Goal: Task Accomplishment & Management: Manage account settings

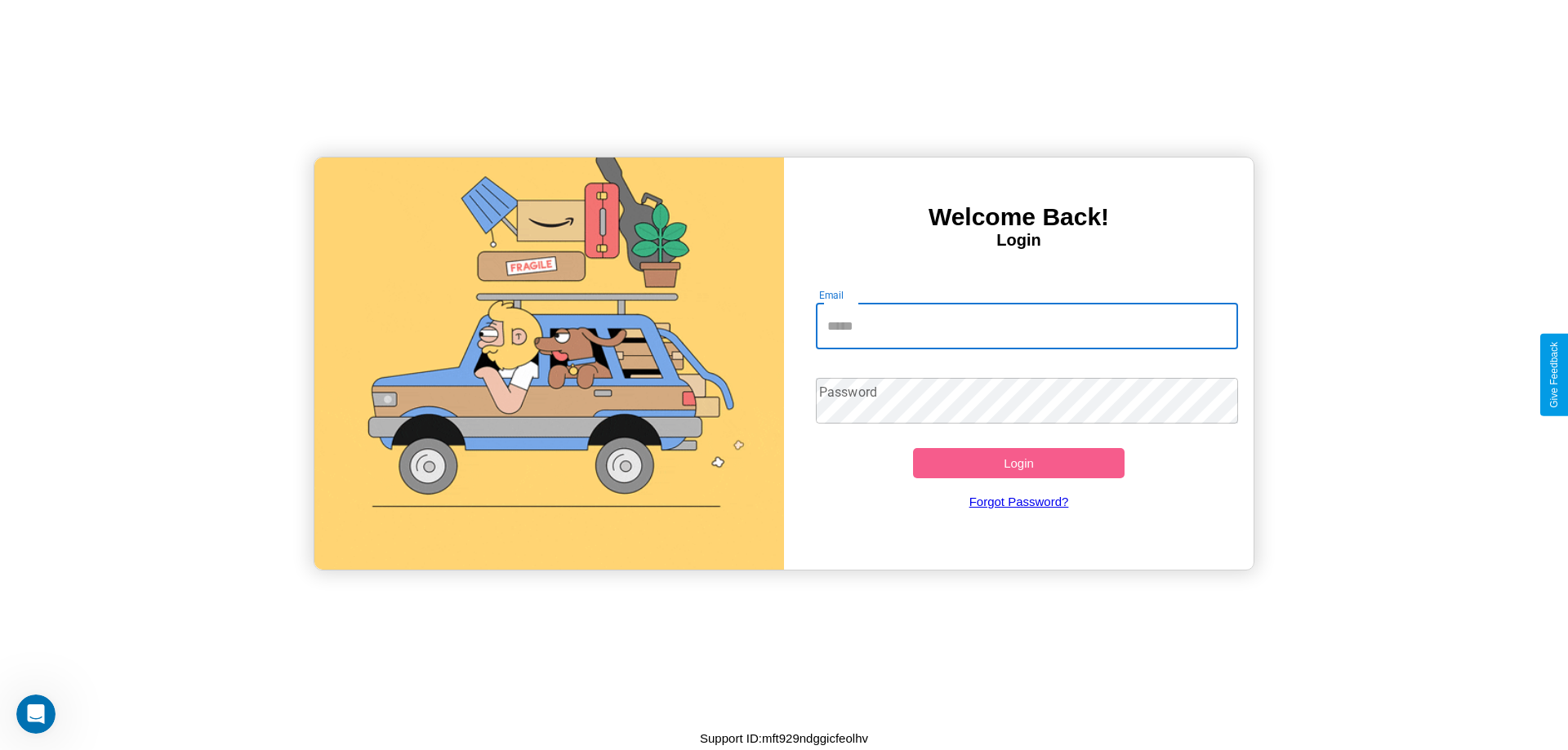
click at [1027, 326] on input "Email" at bounding box center [1027, 327] width 423 height 46
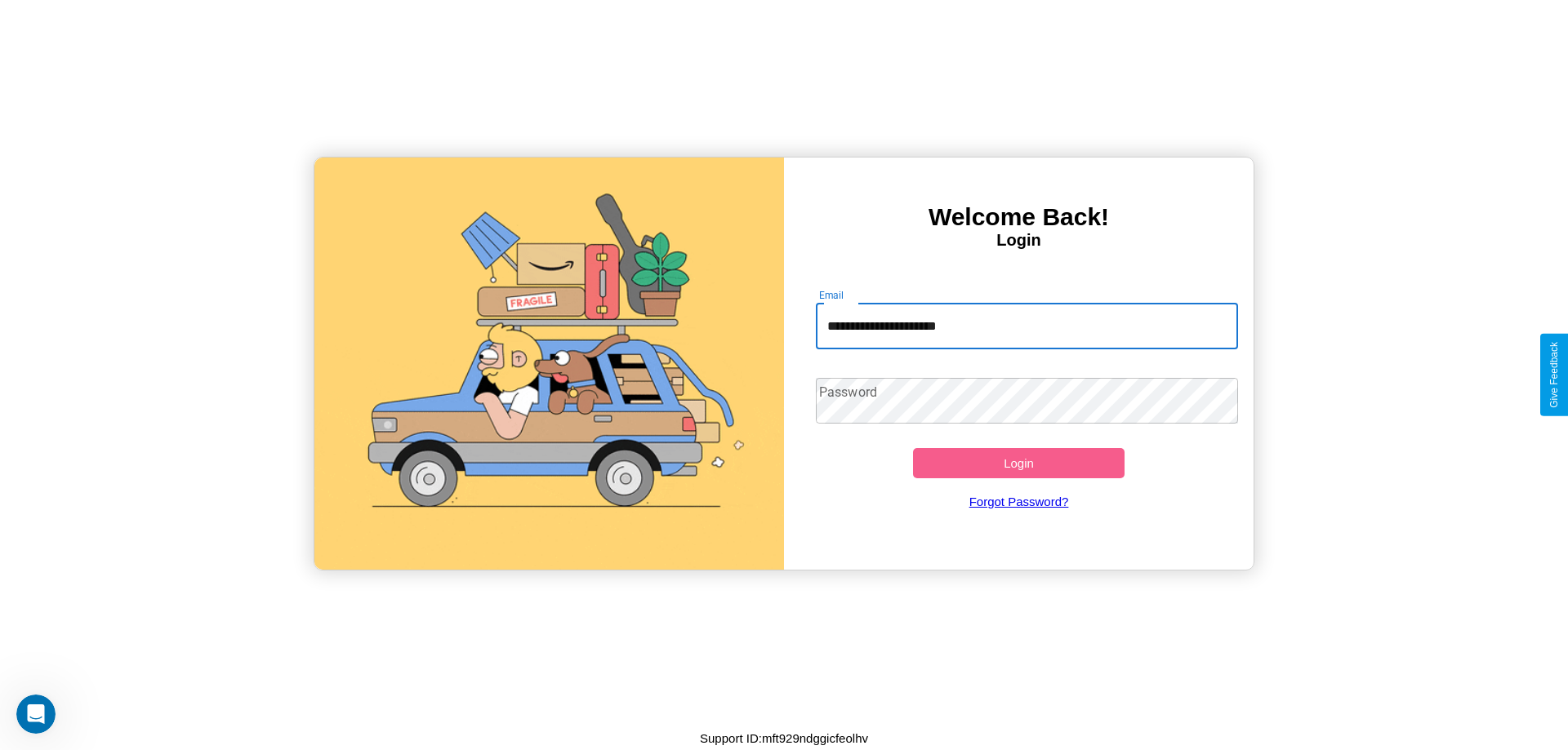
type input "**********"
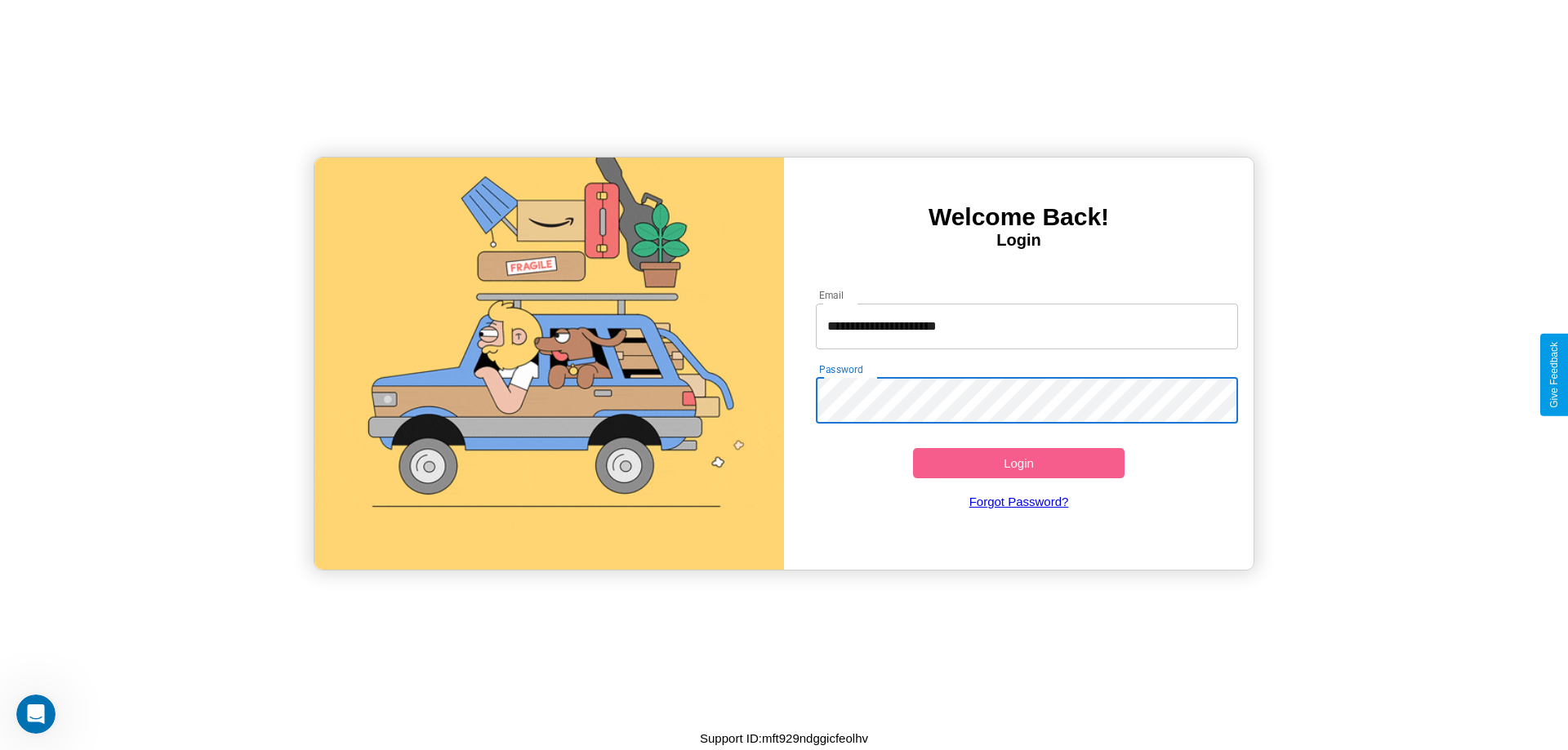
click at [1018, 463] on button "Login" at bounding box center [1018, 463] width 211 height 31
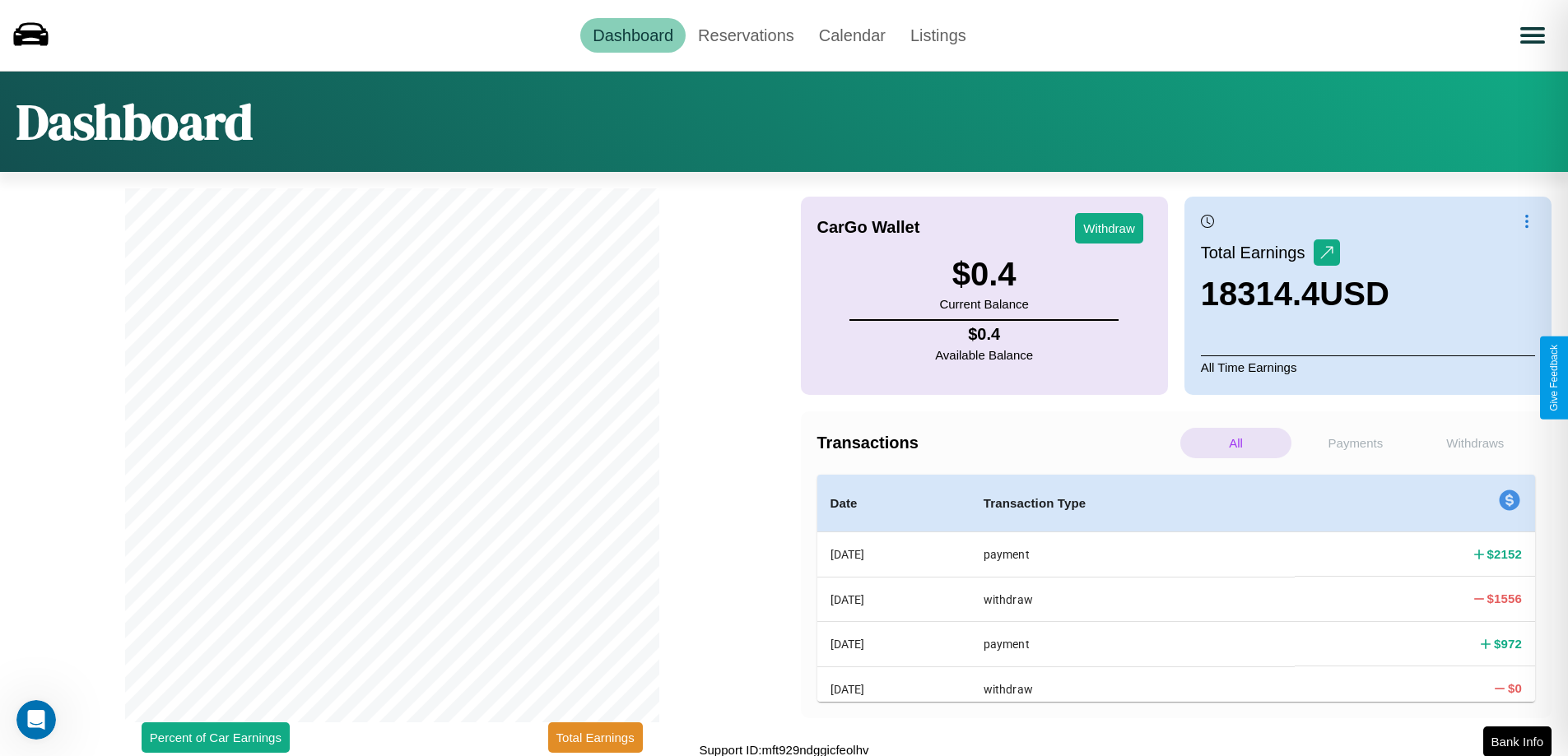
scroll to position [5, 0]
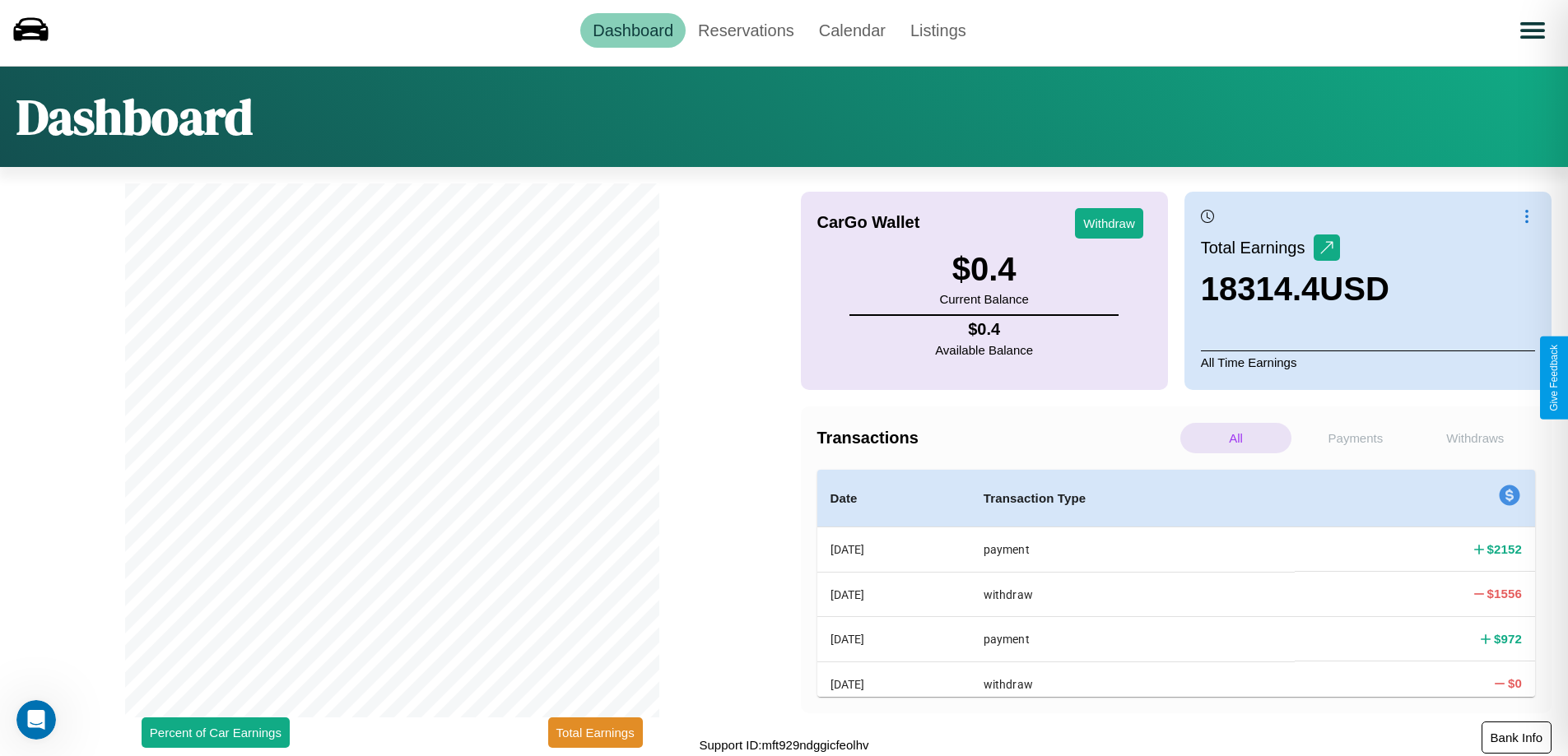
click at [1517, 737] on button "Bank Info" at bounding box center [1517, 738] width 70 height 32
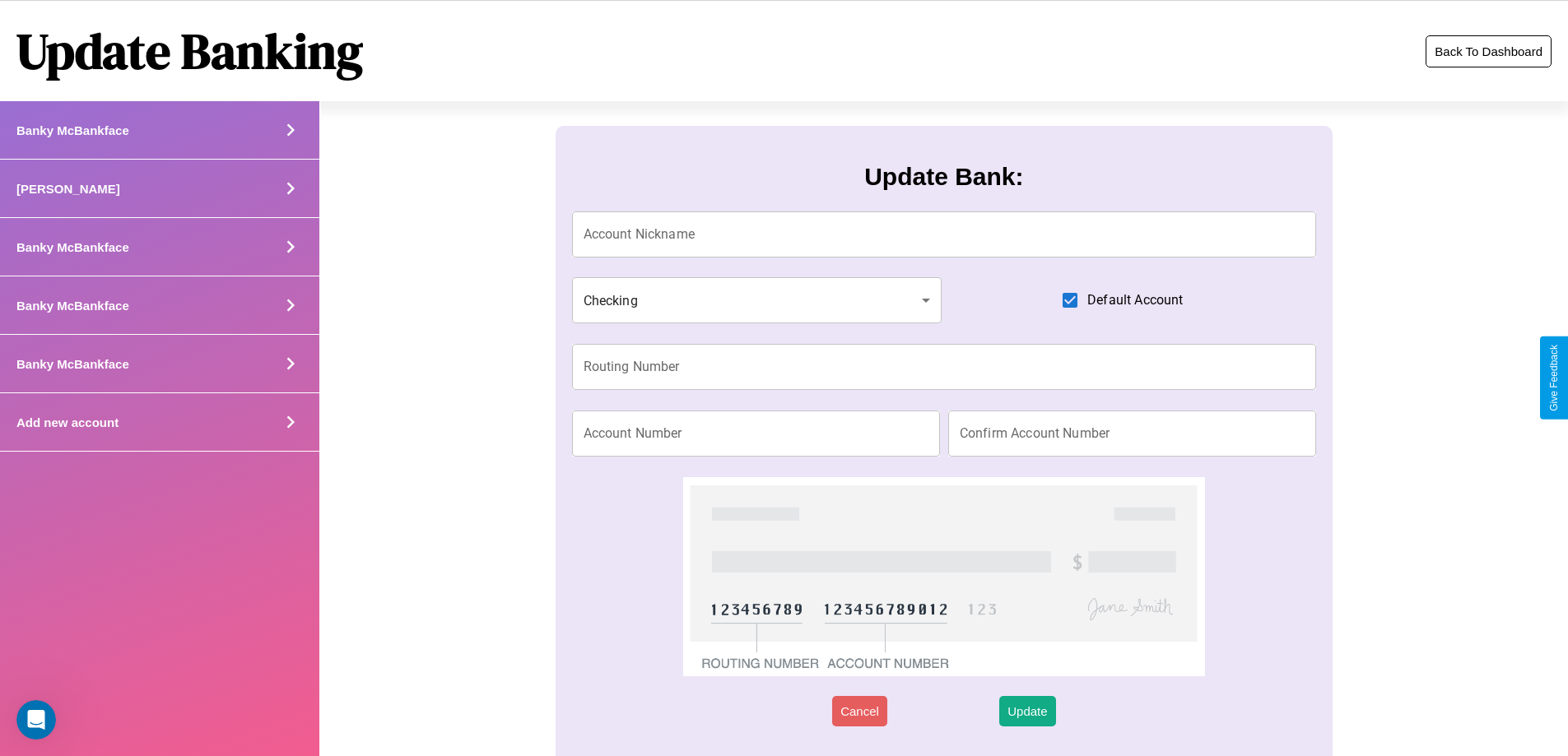
click at [1488, 51] on button "Back To Dashboard" at bounding box center [1488, 51] width 126 height 32
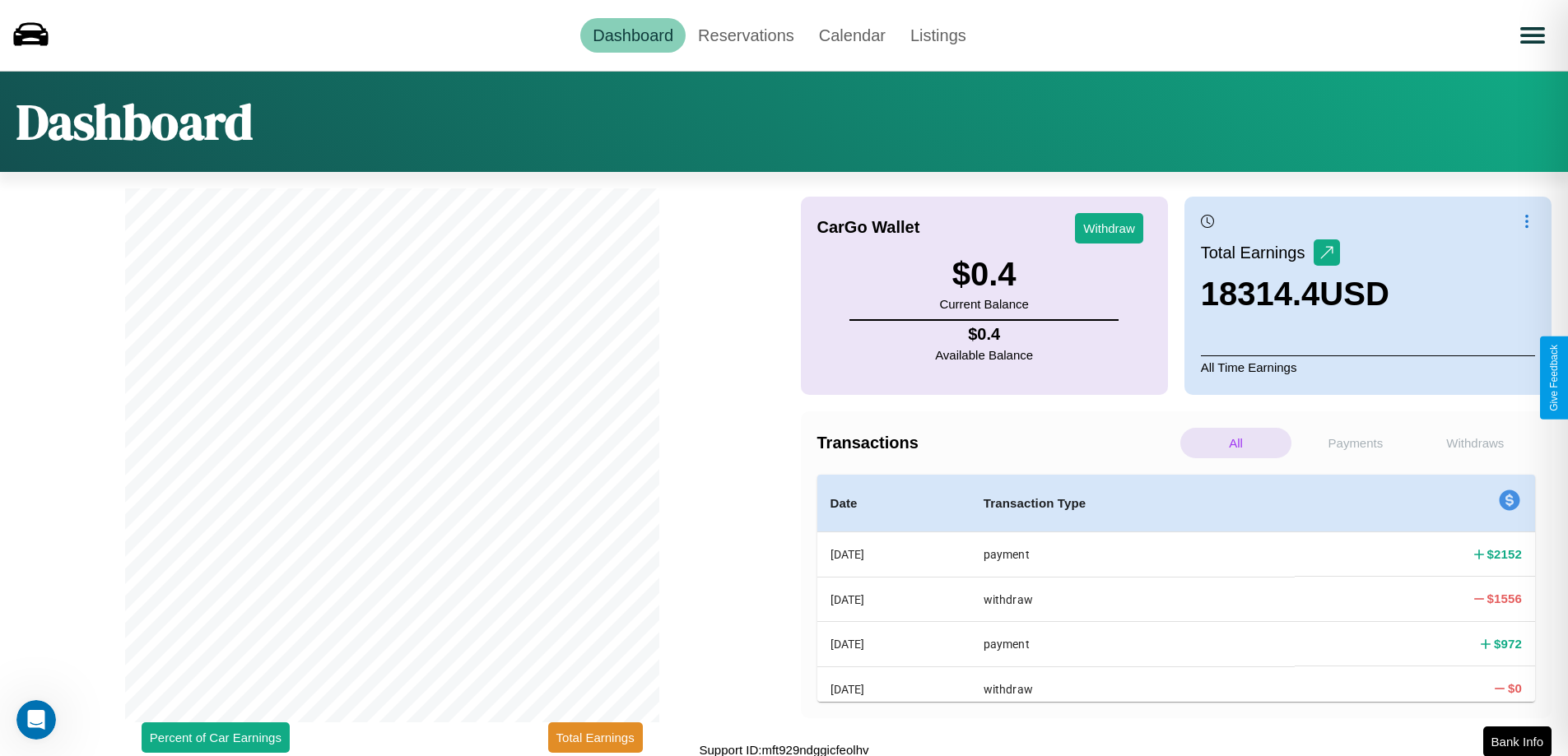
click at [1475, 443] on p "Withdraws" at bounding box center [1476, 443] width 111 height 31
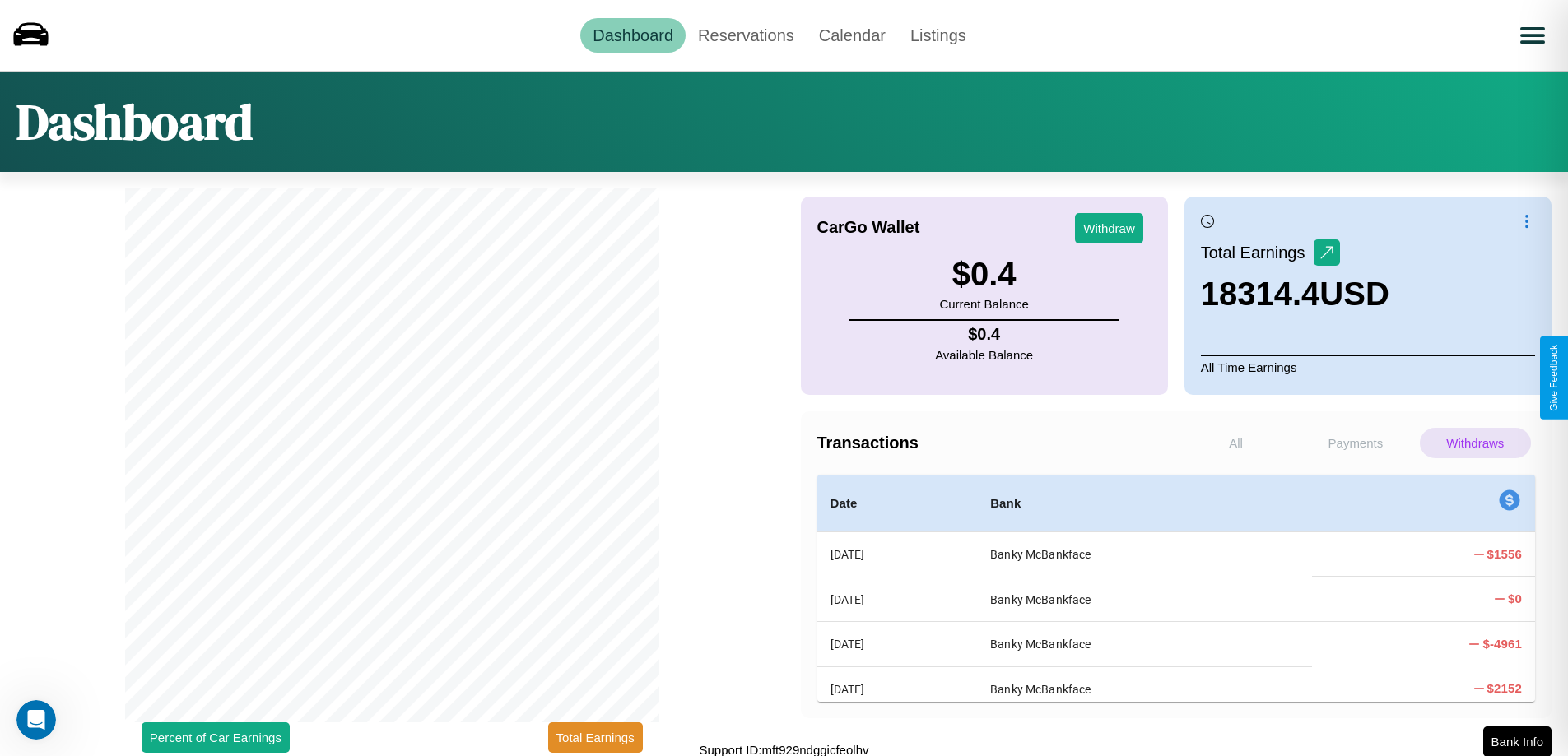
click at [1235, 443] on p "All" at bounding box center [1236, 443] width 111 height 31
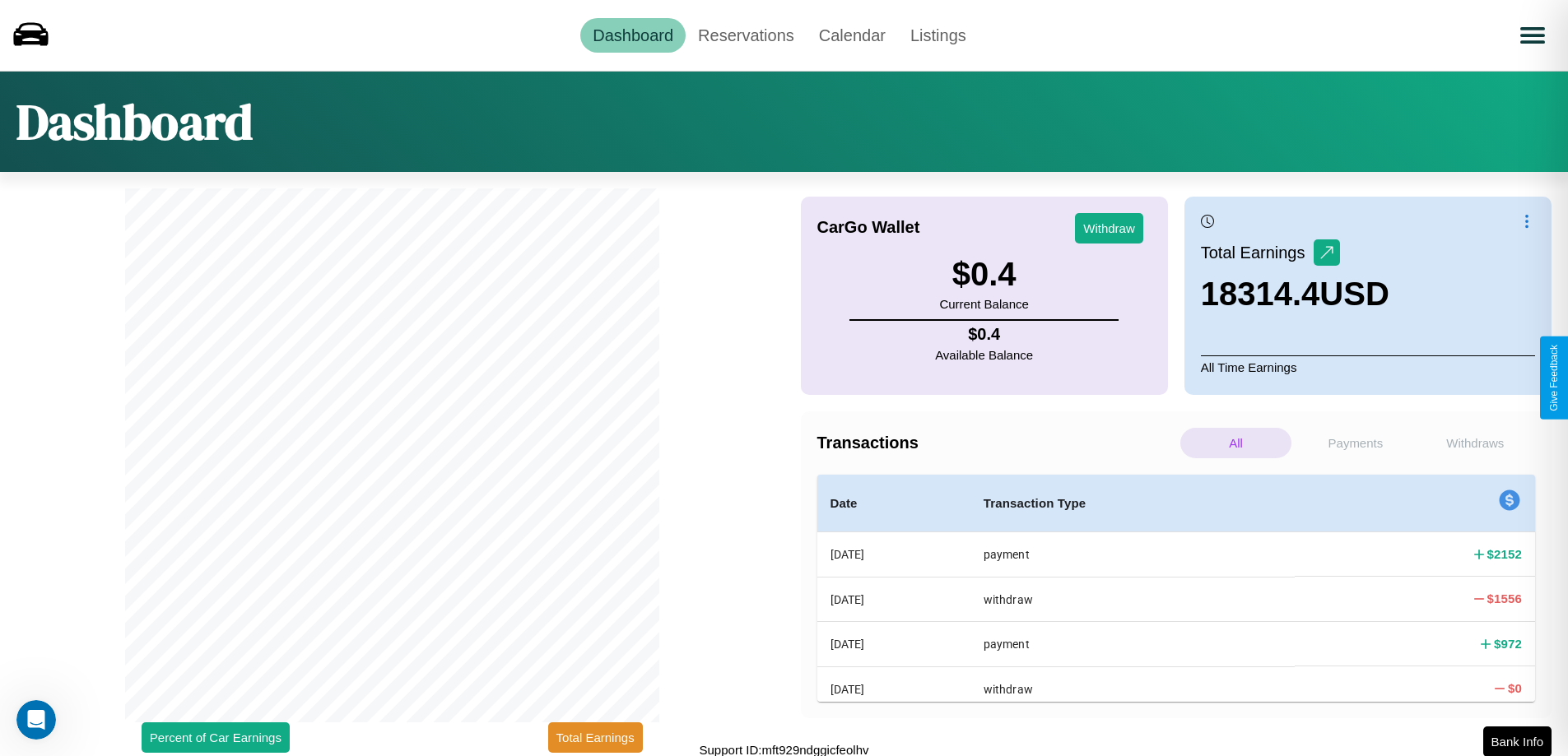
click at [1475, 443] on p "Withdraws" at bounding box center [1476, 443] width 111 height 31
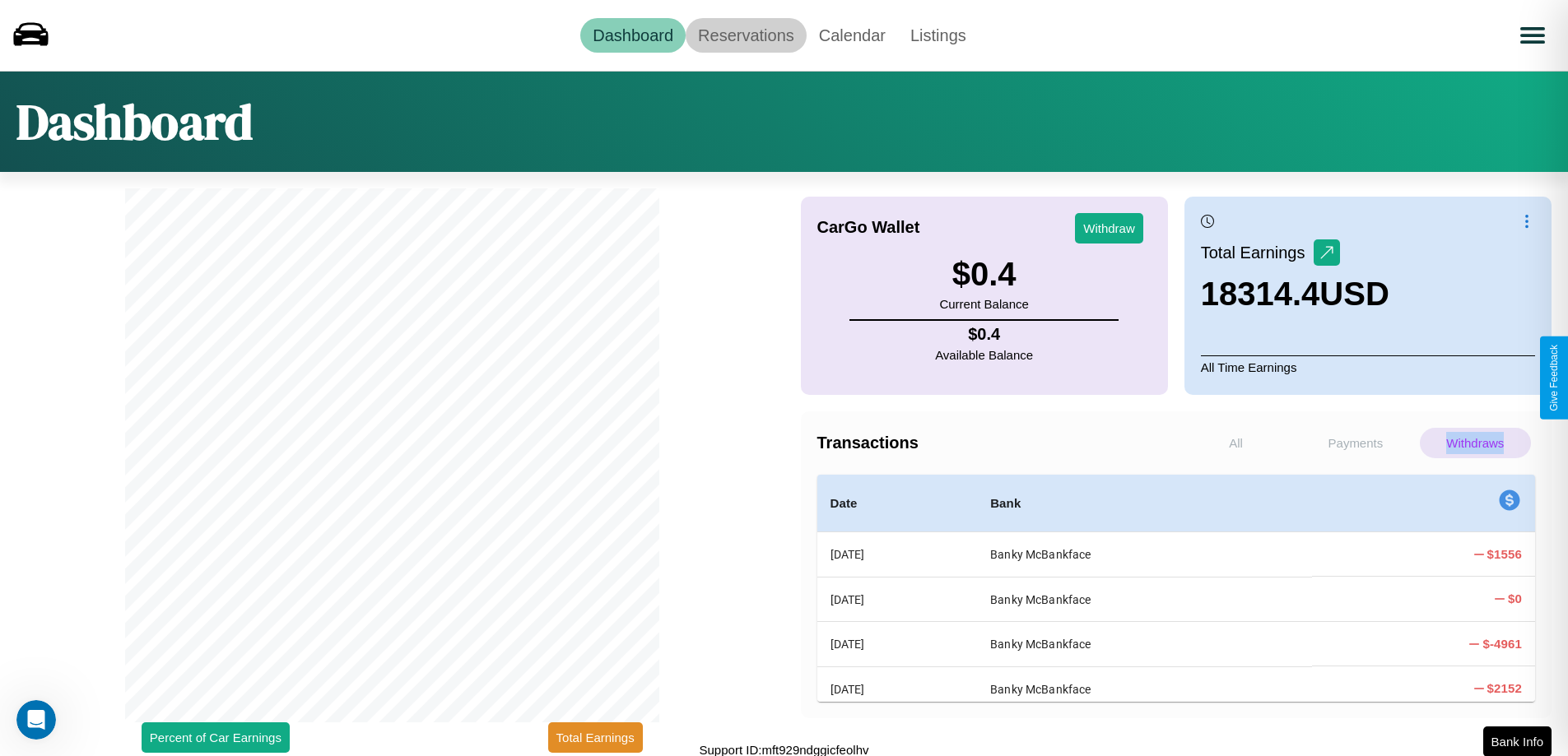
click at [746, 34] on link "Reservations" at bounding box center [746, 35] width 121 height 34
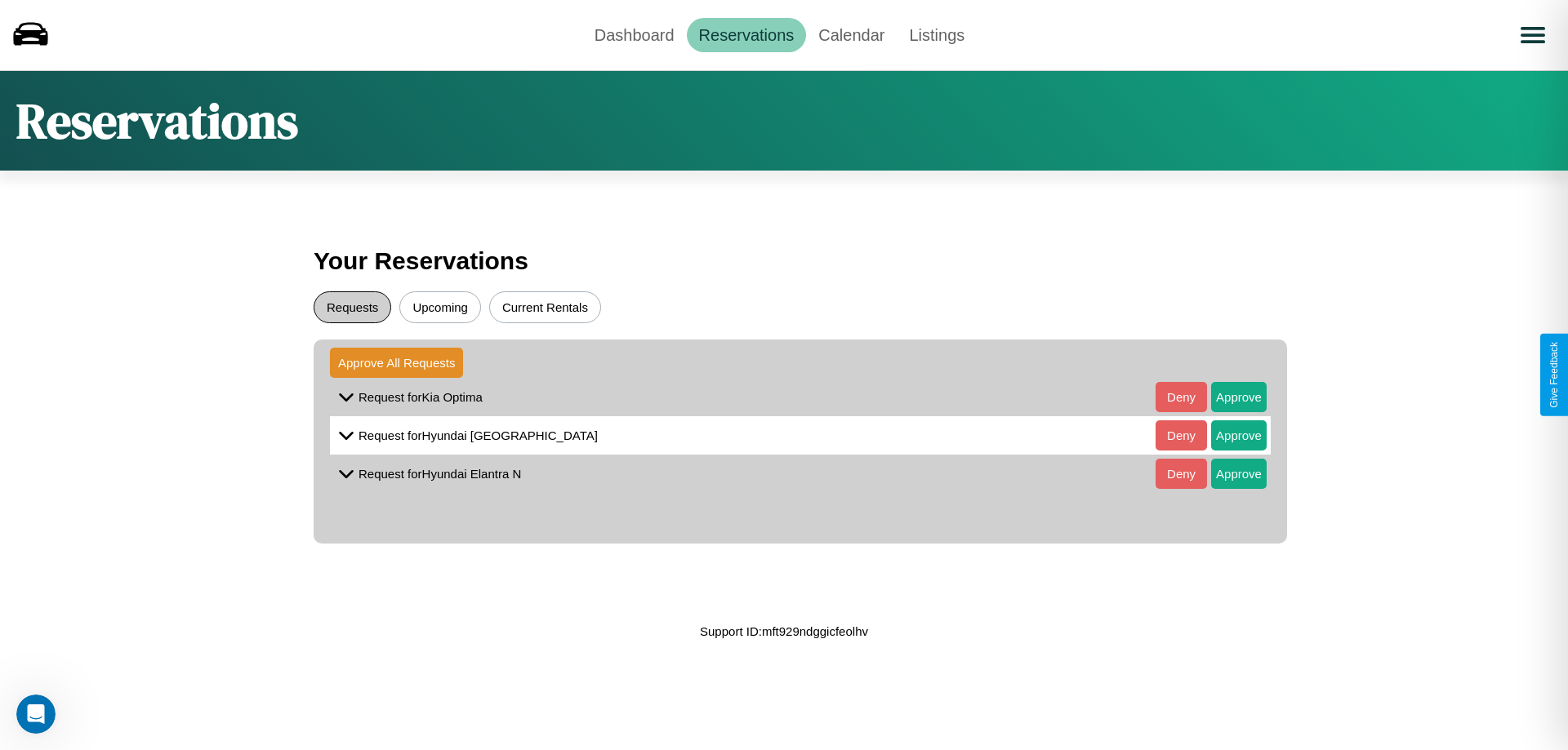
click at [352, 307] on button "Requests" at bounding box center [352, 308] width 77 height 32
click at [1226, 397] on button "Approve" at bounding box center [1238, 397] width 55 height 31
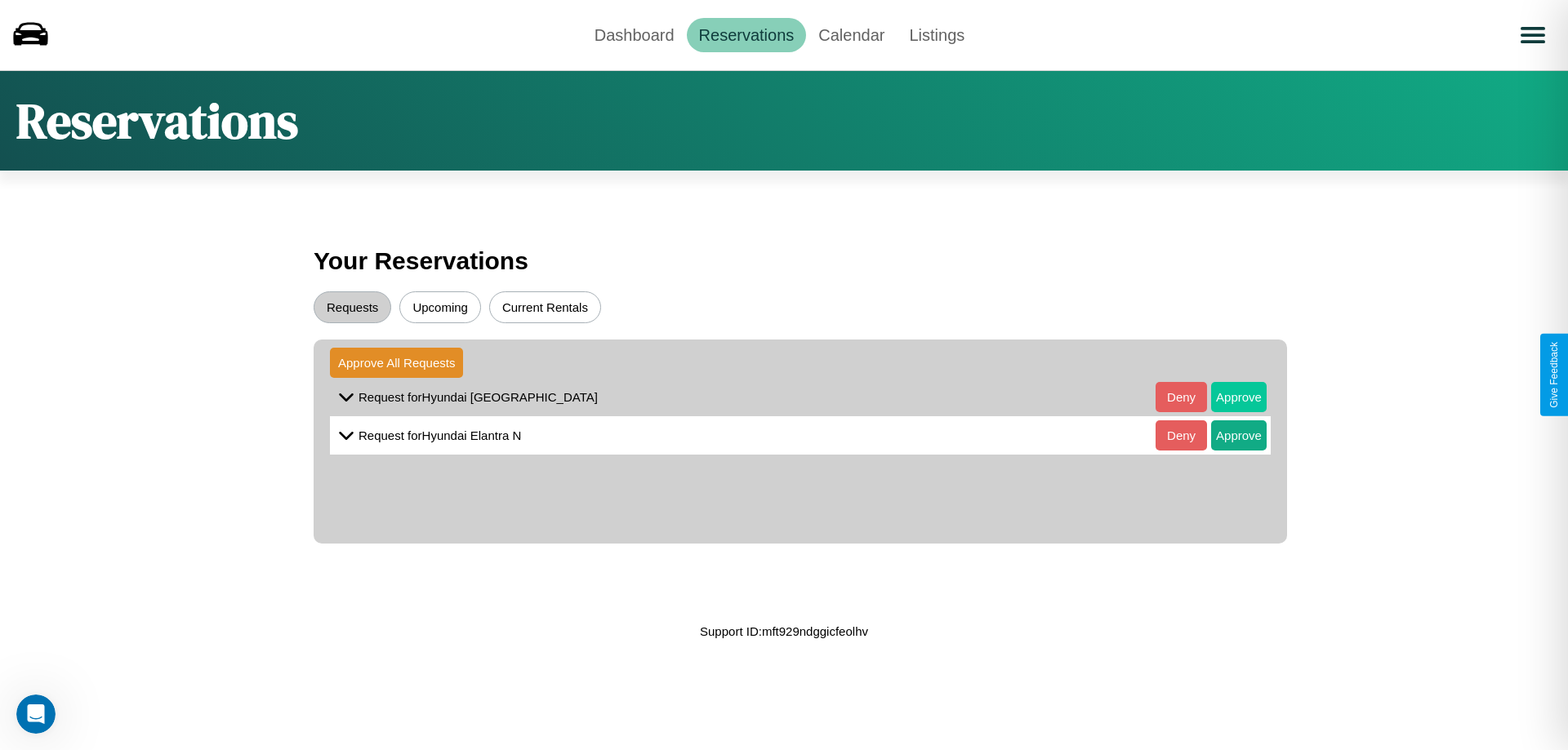
click at [1226, 397] on button "Approve" at bounding box center [1238, 397] width 55 height 31
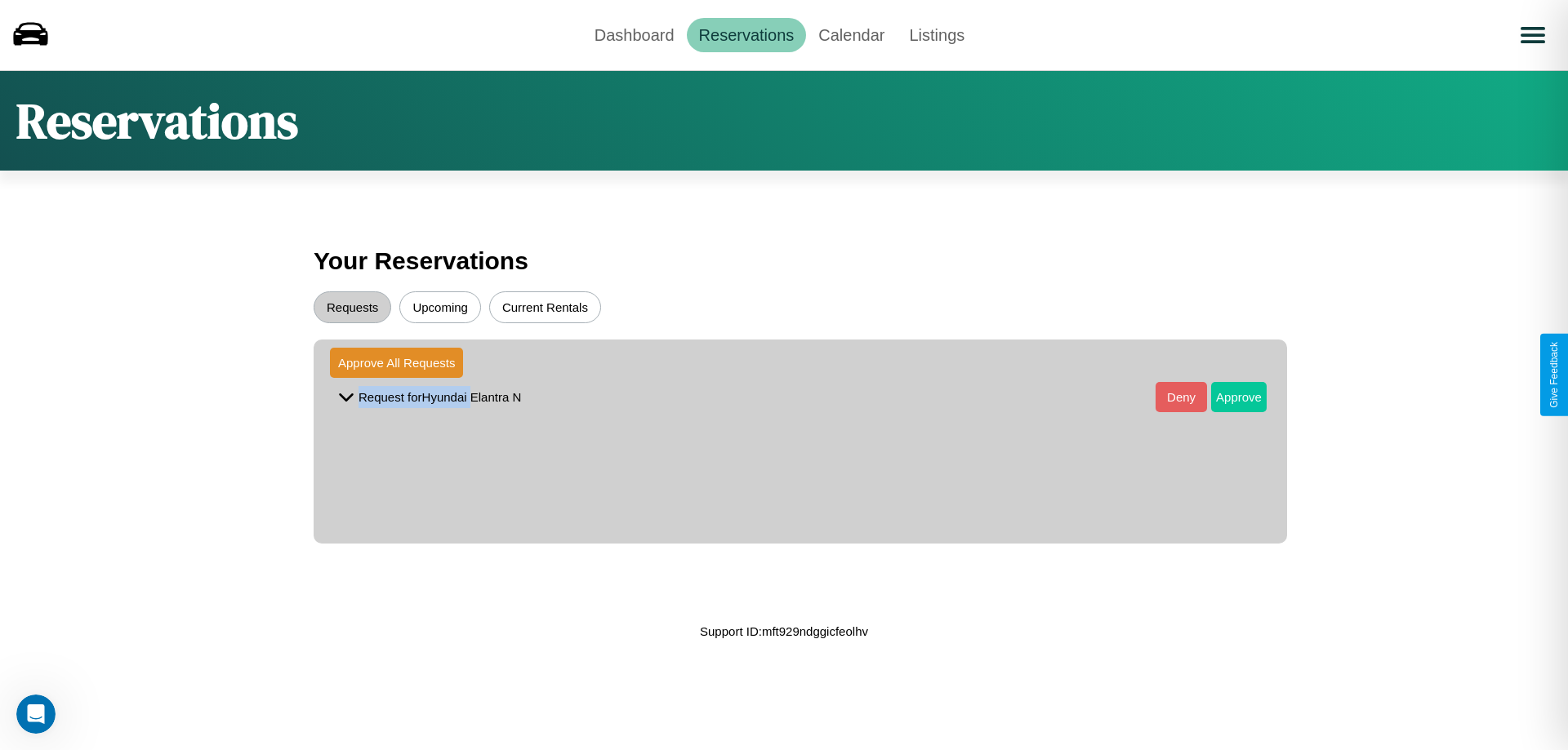
click at [1226, 397] on button "Approve" at bounding box center [1238, 397] width 55 height 31
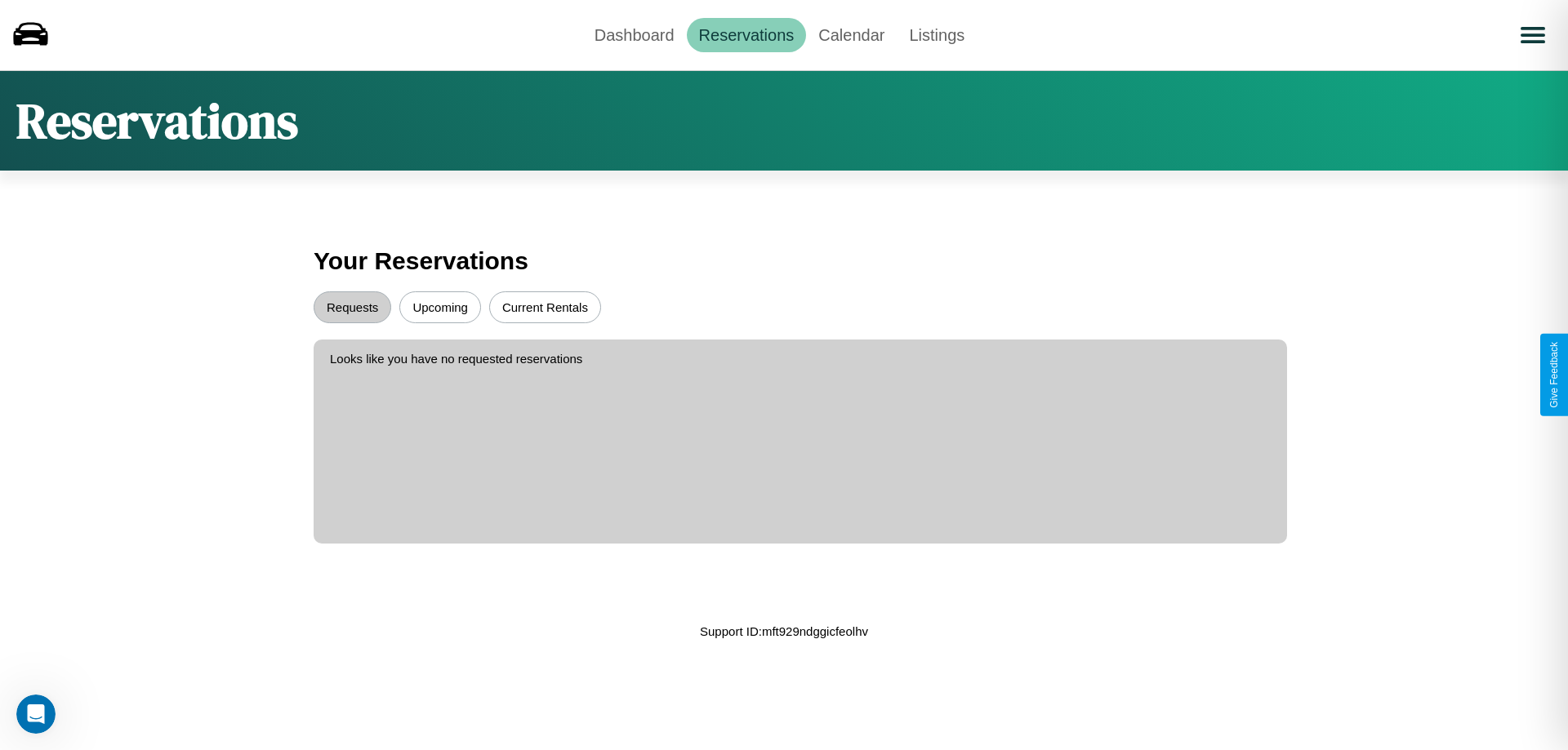
click at [545, 307] on button "Current Rentals" at bounding box center [545, 308] width 112 height 32
click at [440, 307] on button "Upcoming" at bounding box center [440, 308] width 81 height 32
click at [851, 34] on link "Calendar" at bounding box center [851, 35] width 91 height 34
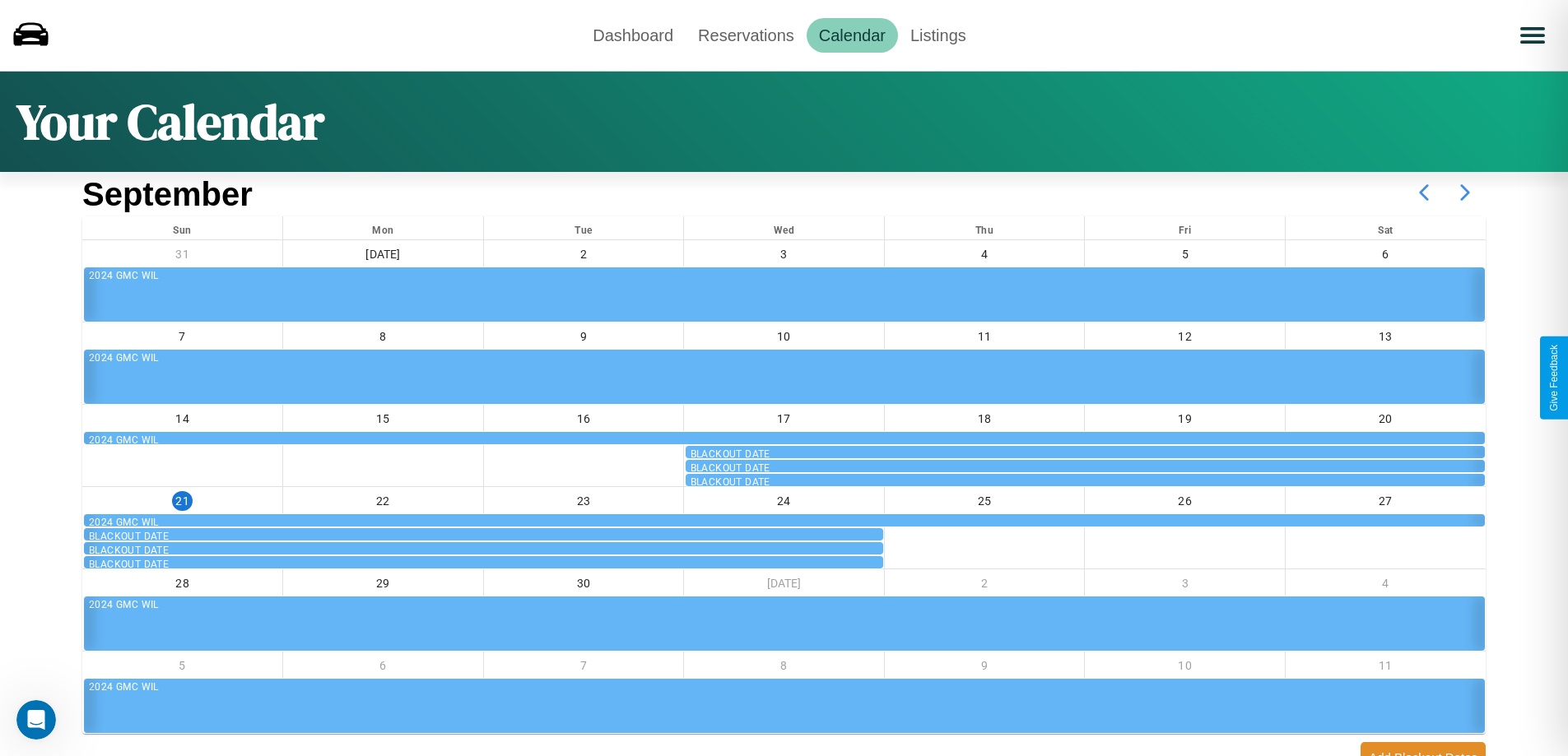
click at [1465, 192] on icon at bounding box center [1465, 192] width 41 height 41
